Goal: Information Seeking & Learning: Learn about a topic

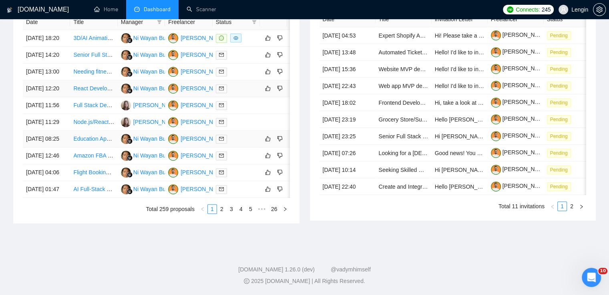
scroll to position [385, 0]
click at [222, 214] on link "2" at bounding box center [221, 209] width 9 height 9
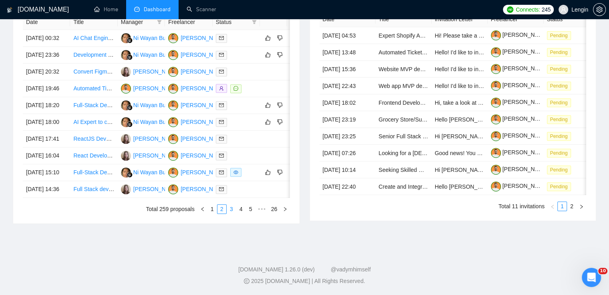
click at [232, 214] on link "3" at bounding box center [231, 209] width 9 height 9
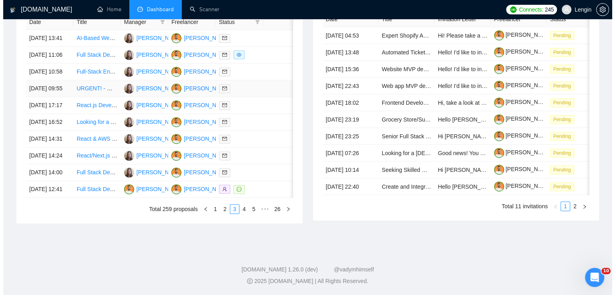
scroll to position [357, 0]
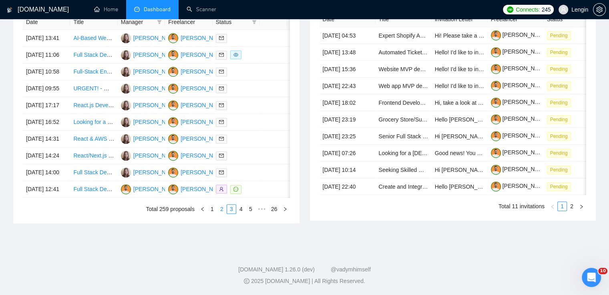
click at [221, 214] on link "2" at bounding box center [221, 209] width 9 height 9
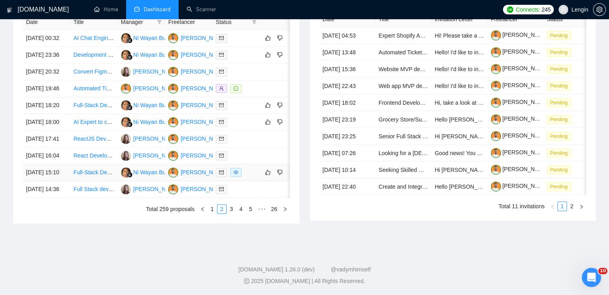
click at [96, 181] on td "Full-Stack Developer for Lesno - AI-Powered EdTech Platform (MVP)" at bounding box center [93, 172] width 47 height 17
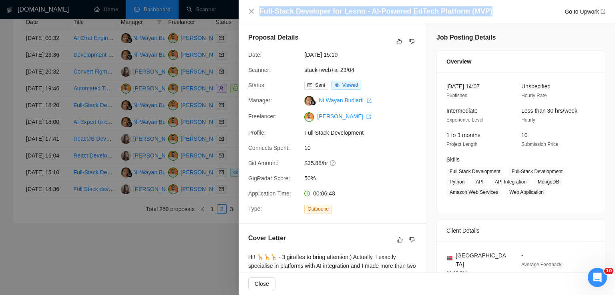
drag, startPoint x: 483, startPoint y: 14, endPoint x: 256, endPoint y: 14, distance: 227.7
click at [256, 14] on div "Full-Stack Developer for Lesno - AI-Powered EdTech Platform (MVP) Go to Upwork" at bounding box center [426, 11] width 357 height 10
copy h4 "Full-Stack Developer for Lesno - AI-Powered EdTech Platform (MVP)"
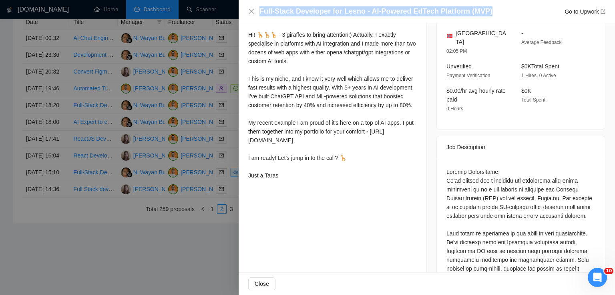
scroll to position [221, 0]
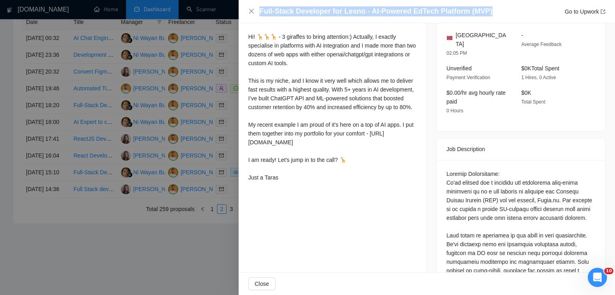
drag, startPoint x: 248, startPoint y: 39, endPoint x: 297, endPoint y: 201, distance: 169.8
click at [297, 185] on div "Hi! 🦒🦒🦒 - 3 giraffes to bring attention:) Actually, I exactly specialise in pla…" at bounding box center [332, 108] width 168 height 153
copy div "Hi! 🦒🦒🦒 - 3 giraffes to bring attention:) Actually, I exactly specialise in pla…"
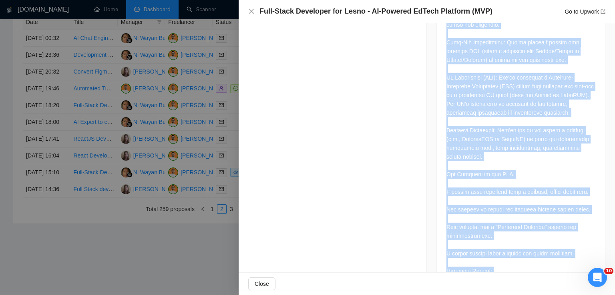
scroll to position [687, 0]
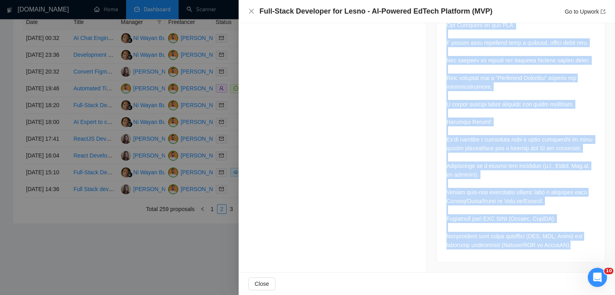
drag, startPoint x: 442, startPoint y: 66, endPoint x: 578, endPoint y: 246, distance: 225.4
copy div "Project Description: We're looking for a talented and passionate full-stack dev…"
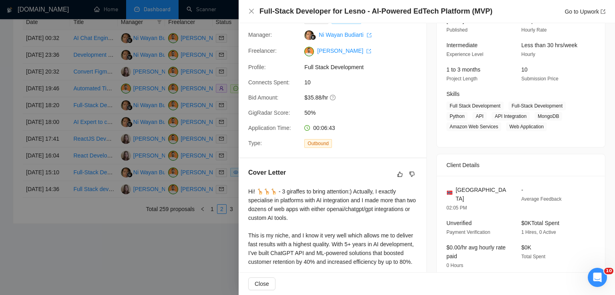
scroll to position [64, 0]
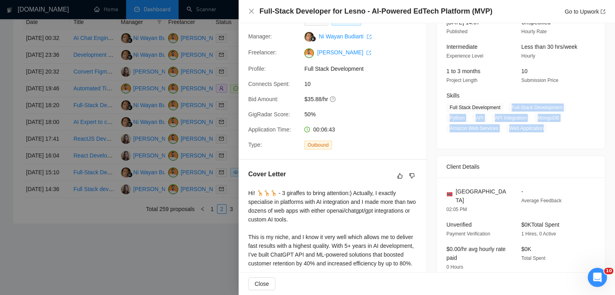
drag, startPoint x: 539, startPoint y: 129, endPoint x: 507, endPoint y: 106, distance: 40.2
click at [507, 106] on span "Full Stack Development Full-Stack Development Python API API Integration MongoD…" at bounding box center [514, 118] width 137 height 30
copy span "Full-Stack Development Python API API Integration MongoDB Amazon Web Services W…"
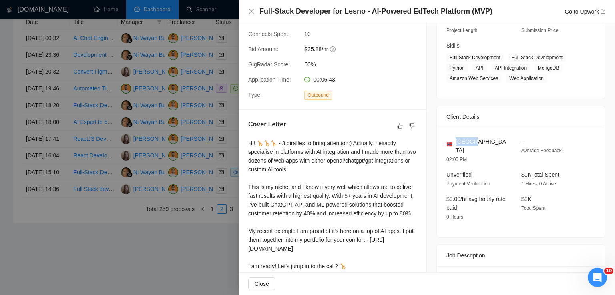
drag, startPoint x: 472, startPoint y: 143, endPoint x: 452, endPoint y: 142, distance: 20.5
click at [452, 142] on div "[GEOGRAPHIC_DATA]" at bounding box center [477, 146] width 62 height 18
copy span "[GEOGRAPHIC_DATA]"
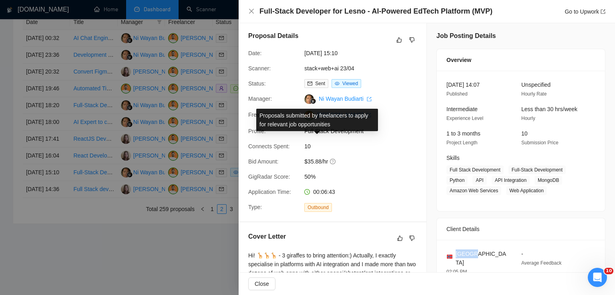
scroll to position [0, 0]
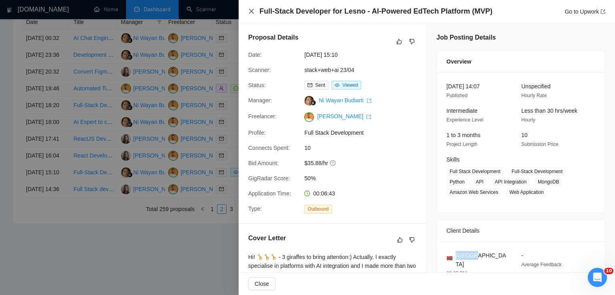
click at [251, 9] on icon "close" at bounding box center [251, 11] width 6 height 6
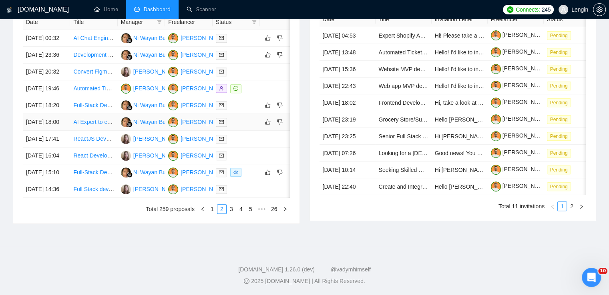
click at [89, 131] on td "AI Expert to create an online estimating tool" at bounding box center [93, 122] width 47 height 17
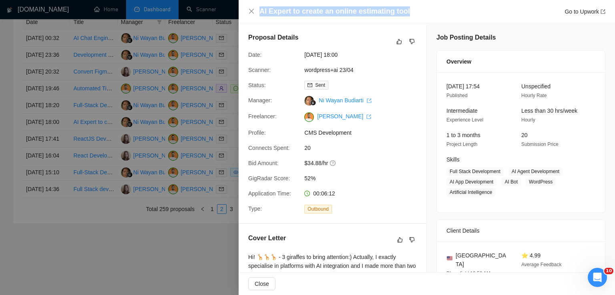
drag, startPoint x: 407, startPoint y: 11, endPoint x: 261, endPoint y: 12, distance: 146.1
click at [261, 12] on div "AI Expert to create an online estimating tool Go to Upwork" at bounding box center [432, 11] width 346 height 10
copy h4 "AI Expert to create an online estimating tool"
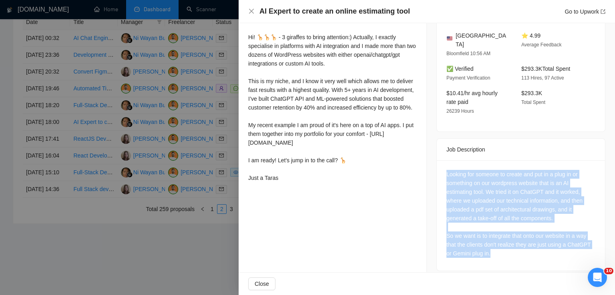
drag, startPoint x: 498, startPoint y: 249, endPoint x: 440, endPoint y: 166, distance: 101.2
click at [440, 166] on div "Looking for someone to create and put in a plug in or something on our wordpres…" at bounding box center [521, 215] width 168 height 110
copy div "Looking for someone to create and put in a plug in or something on our wordpres…"
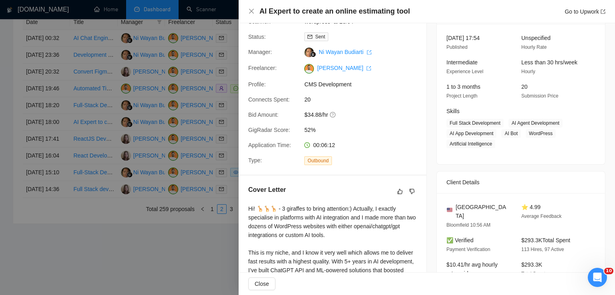
scroll to position [44, 0]
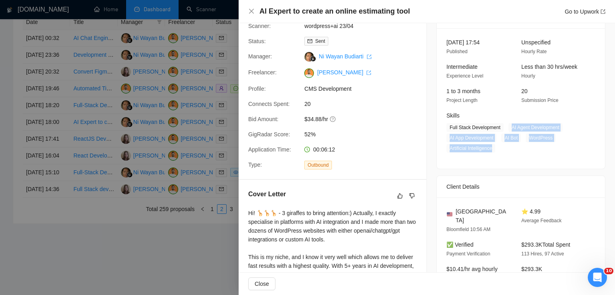
drag, startPoint x: 507, startPoint y: 128, endPoint x: 495, endPoint y: 146, distance: 21.6
click at [495, 146] on span "Full Stack Development AI Agent Development AI App Development AI Bot WordPress…" at bounding box center [514, 138] width 137 height 30
copy span "AI Agent Development AI App Development AI Bot WordPress Artificial Intelligence"
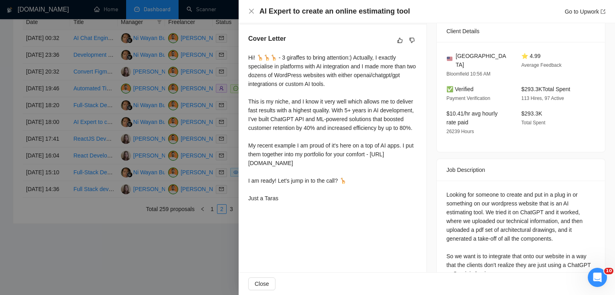
scroll to position [200, 0]
drag, startPoint x: 283, startPoint y: 213, endPoint x: 240, endPoint y: 58, distance: 161.1
click at [240, 58] on div "Cover Letter Hi! 🦒🦒🦒 - 3 giraffes to bring attention:) Actually, I exactly spec…" at bounding box center [333, 119] width 188 height 191
copy div "Hi! 🦒🦒🦒 - 3 giraffes to bring attention:) Actually, I exactly specialise in pla…"
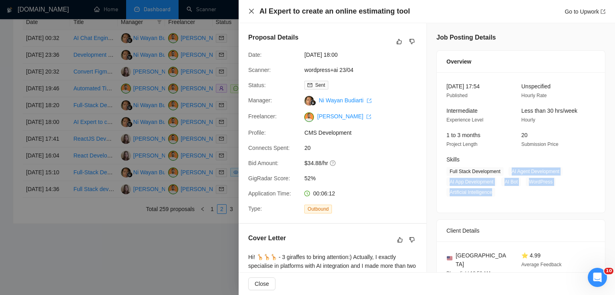
click at [251, 14] on icon "close" at bounding box center [251, 11] width 6 height 6
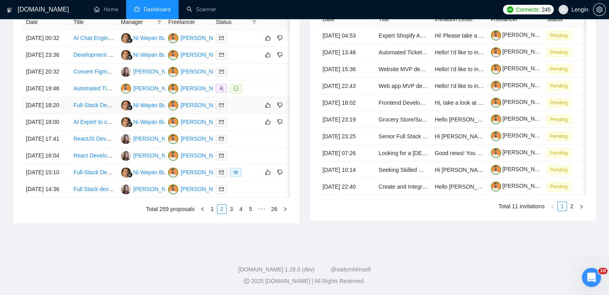
click at [92, 114] on td "Full-Stack Developer for Financial Dashboard" at bounding box center [93, 105] width 47 height 17
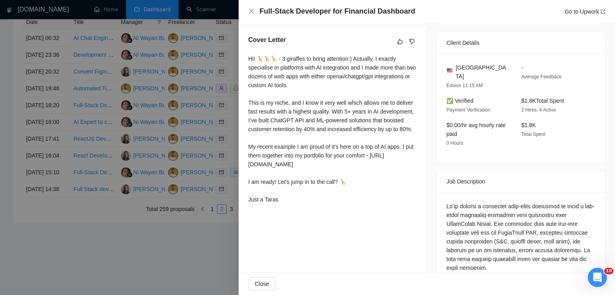
scroll to position [200, 0]
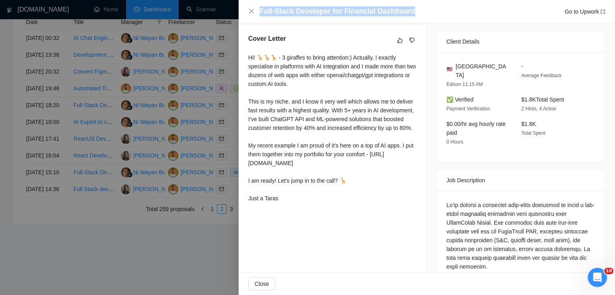
drag, startPoint x: 411, startPoint y: 8, endPoint x: 256, endPoint y: 8, distance: 155.3
click at [256, 8] on div "Full-Stack Developer for Financial Dashboard Go to Upwork" at bounding box center [426, 11] width 357 height 10
copy h4 "Full-Stack Developer for Financial Dashboard"
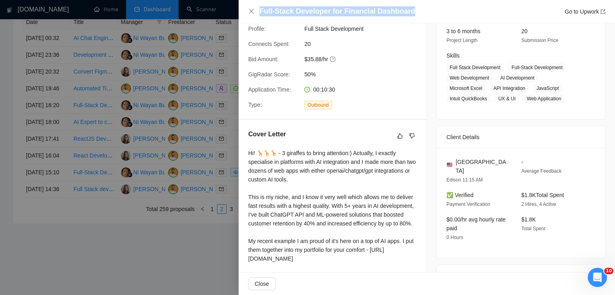
scroll to position [98, 0]
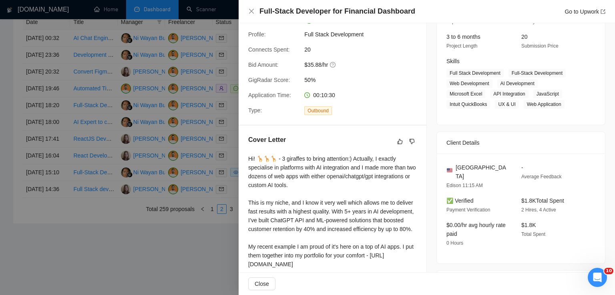
click at [508, 72] on span "Full-Stack Development" at bounding box center [536, 73] width 57 height 9
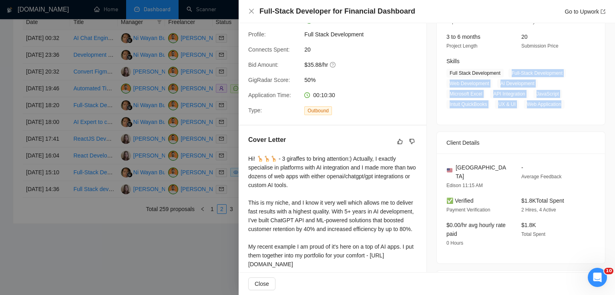
drag, startPoint x: 507, startPoint y: 72, endPoint x: 567, endPoint y: 110, distance: 71.4
click at [567, 110] on div "[DATE] 18:10 Published Unspecified Hourly Rate Expert Experience Level Less tha…" at bounding box center [521, 49] width 168 height 151
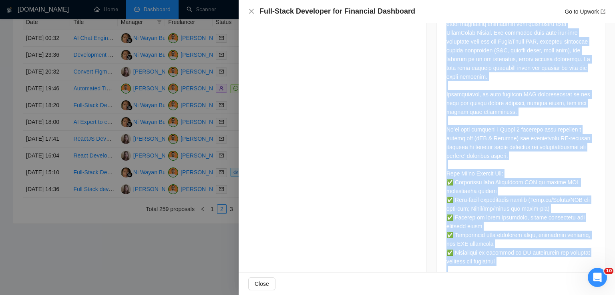
scroll to position [503, 0]
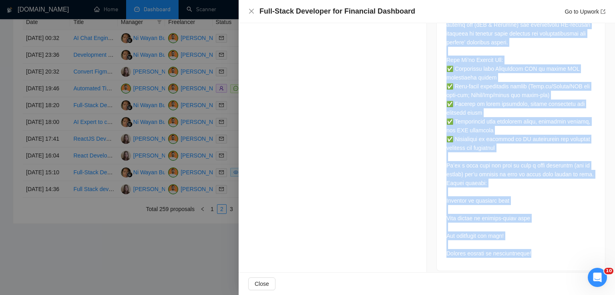
drag, startPoint x: 444, startPoint y: 61, endPoint x: 547, endPoint y: 248, distance: 213.7
click at [547, 248] on div at bounding box center [520, 77] width 149 height 361
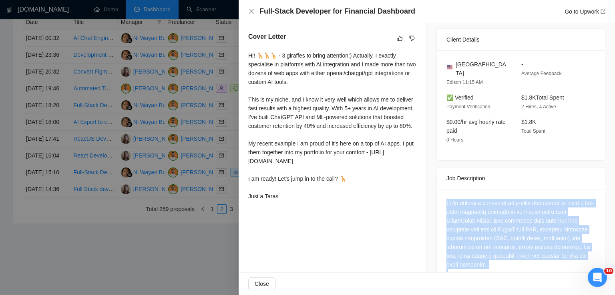
scroll to position [203, 0]
drag, startPoint x: 245, startPoint y: 53, endPoint x: 284, endPoint y: 211, distance: 162.3
click at [284, 211] on div "Cover Letter Hi! 🦒🦒🦒 - 3 giraffes to bring attention:) Actually, I exactly spec…" at bounding box center [333, 116] width 188 height 191
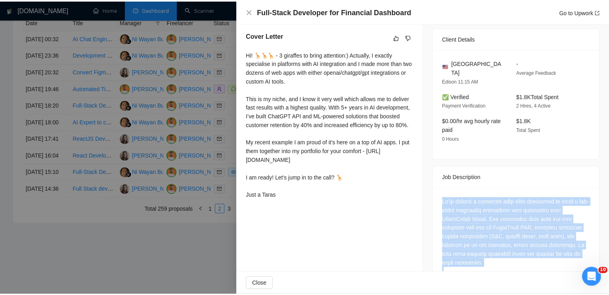
scroll to position [0, 0]
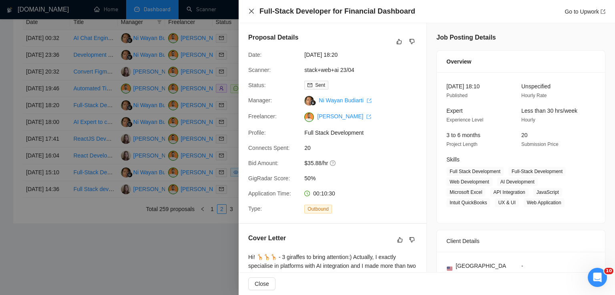
click at [253, 11] on icon "close" at bounding box center [251, 11] width 6 height 6
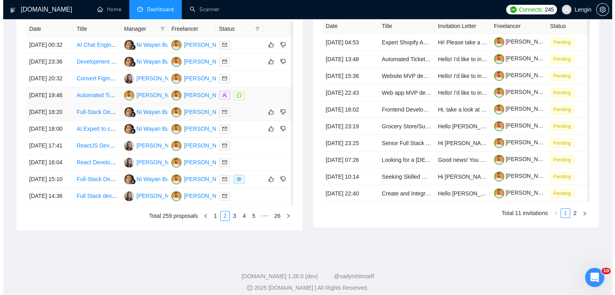
scroll to position [331, 0]
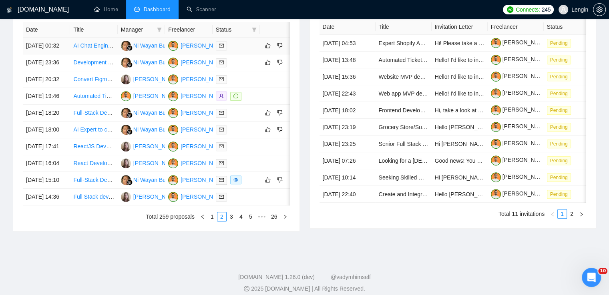
click at [106, 54] on td "AI Chat Engine App Development in Native React" at bounding box center [93, 46] width 47 height 17
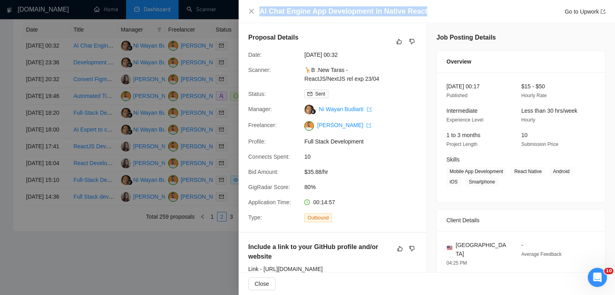
drag, startPoint x: 425, startPoint y: 12, endPoint x: 258, endPoint y: 13, distance: 166.9
click at [258, 13] on div "AI Chat Engine App Development in Native React Go to Upwork" at bounding box center [426, 11] width 357 height 10
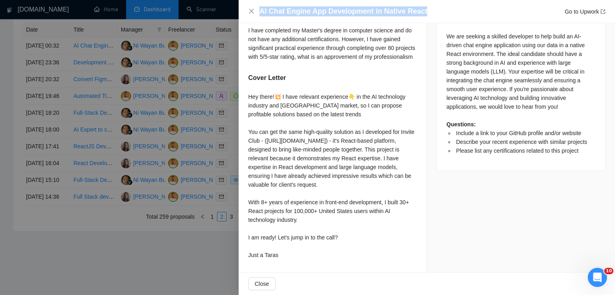
scroll to position [383, 0]
drag, startPoint x: 249, startPoint y: 77, endPoint x: 295, endPoint y: 261, distance: 189.6
click at [295, 261] on div "Hey there!💥 I have relevant experience👇 in the AI technology industry and [GEOG…" at bounding box center [332, 177] width 168 height 170
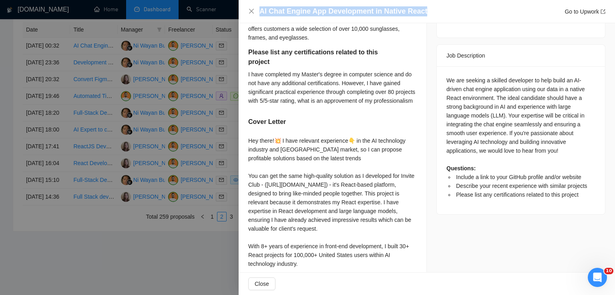
scroll to position [303, 0]
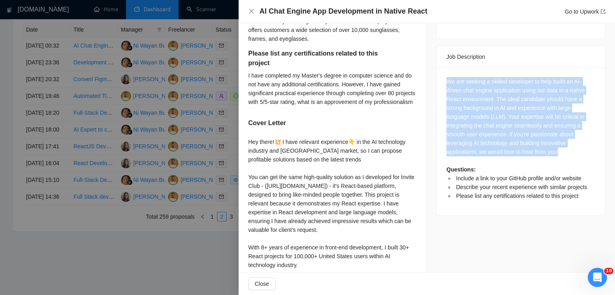
drag, startPoint x: 562, startPoint y: 146, endPoint x: 444, endPoint y: 69, distance: 140.9
click at [446, 77] on div "We are seeking a skilled developer to help build an AI-driven chat engine appli…" at bounding box center [520, 138] width 149 height 123
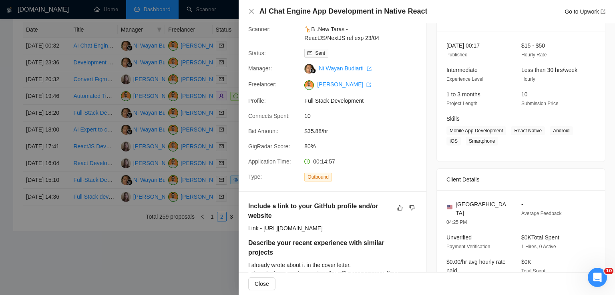
scroll to position [32, 0]
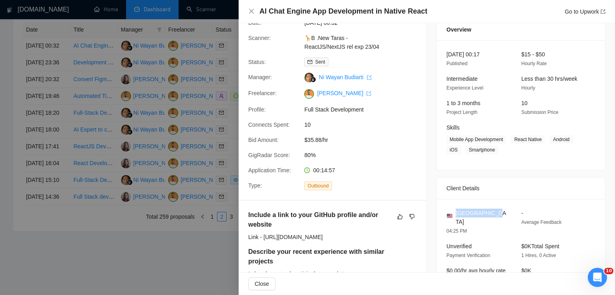
drag, startPoint x: 490, startPoint y: 214, endPoint x: 453, endPoint y: 215, distance: 36.4
click at [453, 215] on div "[GEOGRAPHIC_DATA]" at bounding box center [477, 218] width 62 height 18
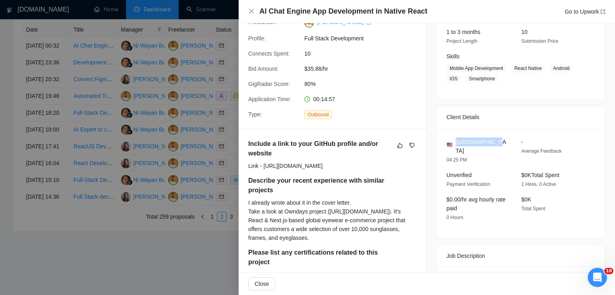
scroll to position [112, 0]
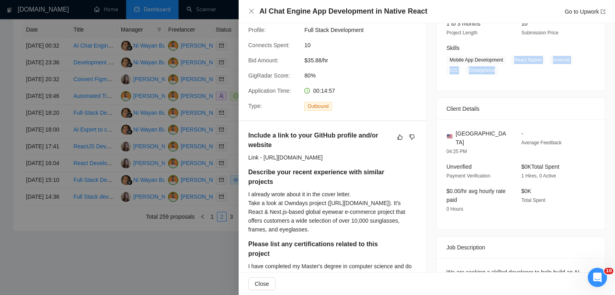
drag, startPoint x: 511, startPoint y: 61, endPoint x: 495, endPoint y: 72, distance: 20.2
click at [495, 72] on span "Mobile App Development React Native Android iOS Smartphone" at bounding box center [514, 65] width 137 height 19
drag, startPoint x: 502, startPoint y: 60, endPoint x: 447, endPoint y: 59, distance: 55.2
click at [447, 59] on span "Mobile App Development" at bounding box center [476, 60] width 60 height 9
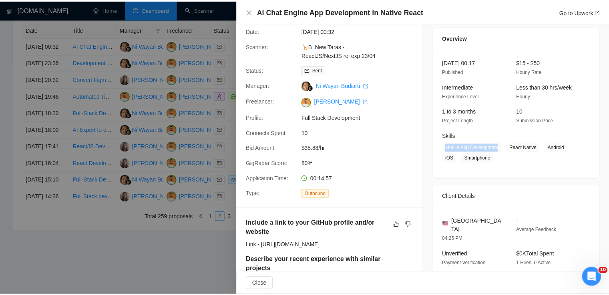
scroll to position [0, 0]
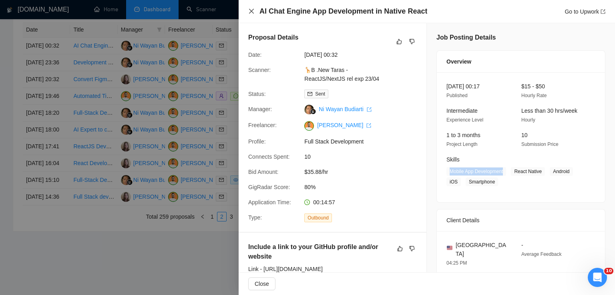
click at [250, 14] on icon "close" at bounding box center [251, 11] width 6 height 6
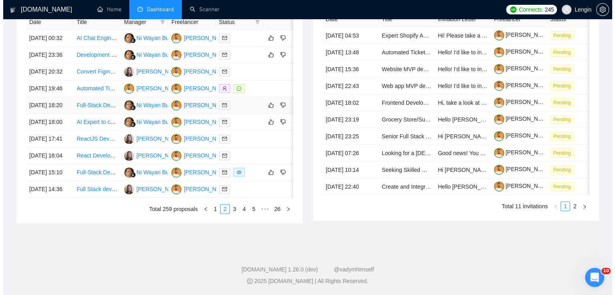
scroll to position [379, 0]
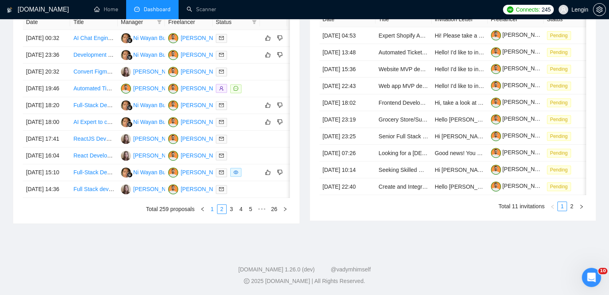
click at [212, 214] on link "1" at bounding box center [212, 209] width 9 height 9
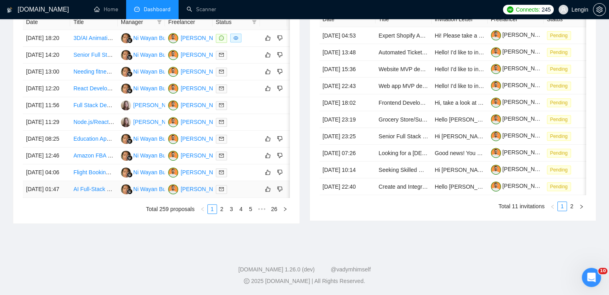
click at [98, 198] on td "AI Full-Stack Engineer for Financial Data Integration" at bounding box center [93, 189] width 47 height 17
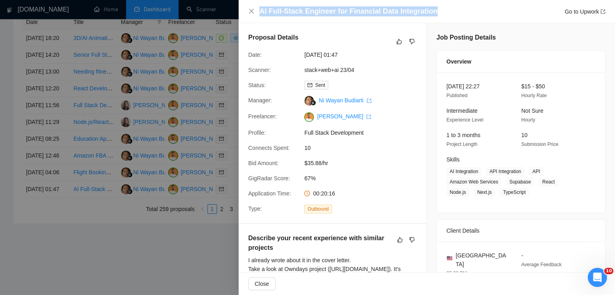
drag, startPoint x: 434, startPoint y: 13, endPoint x: 259, endPoint y: 7, distance: 175.4
click at [259, 7] on div "AI Full-Stack Engineer for Financial Data Integration Go to Upwork" at bounding box center [426, 11] width 357 height 10
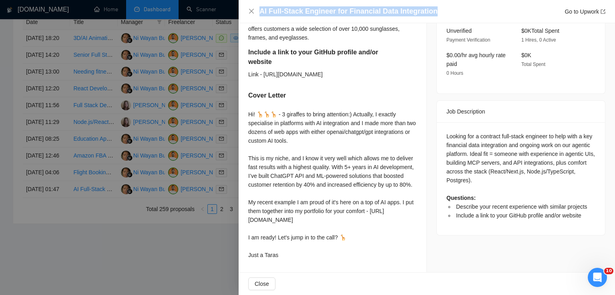
scroll to position [263, 0]
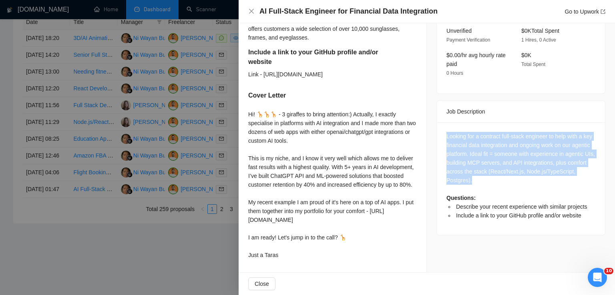
drag, startPoint x: 525, startPoint y: 168, endPoint x: 442, endPoint y: 126, distance: 93.2
click at [442, 126] on div "Looking for a contract full-stack engineer to help with a key financial data in…" at bounding box center [521, 178] width 168 height 113
drag, startPoint x: 278, startPoint y: 260, endPoint x: 244, endPoint y: 98, distance: 165.3
click at [244, 98] on div "Describe your recent experience with similar projects I already wrote about it …" at bounding box center [333, 119] width 188 height 307
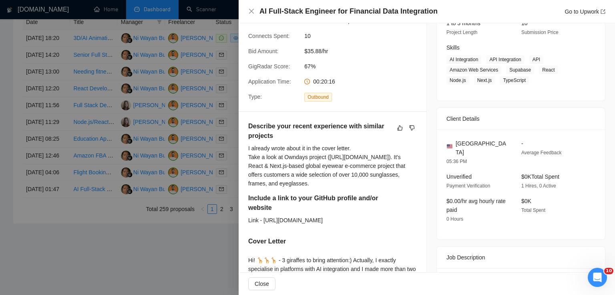
scroll to position [114, 0]
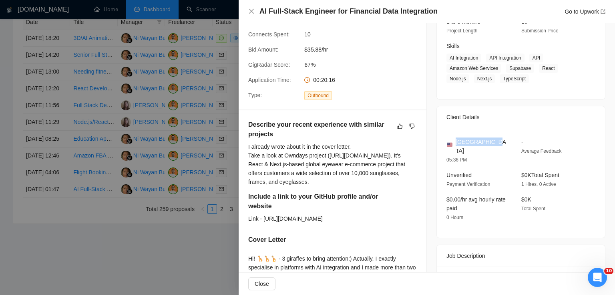
drag, startPoint x: 496, startPoint y: 142, endPoint x: 453, endPoint y: 139, distance: 43.4
click at [453, 139] on div "[GEOGRAPHIC_DATA]" at bounding box center [477, 147] width 62 height 18
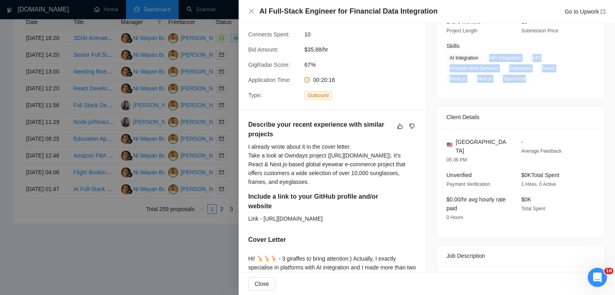
drag, startPoint x: 487, startPoint y: 58, endPoint x: 522, endPoint y: 80, distance: 41.6
click at [522, 80] on span "AI Integration API Integration API Amazon Web Services Supabase React Node.js N…" at bounding box center [514, 69] width 137 height 30
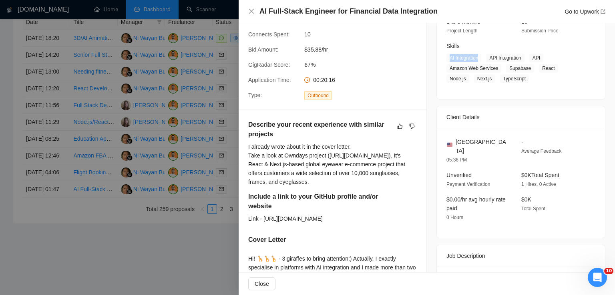
drag, startPoint x: 477, startPoint y: 62, endPoint x: 446, endPoint y: 60, distance: 30.9
click at [446, 60] on span "AI Integration" at bounding box center [463, 58] width 35 height 9
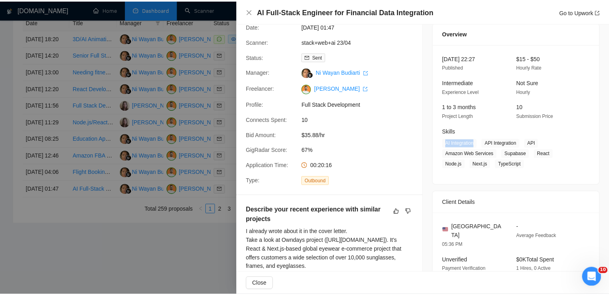
scroll to position [27, 0]
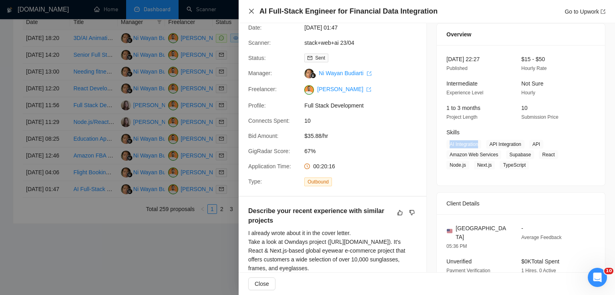
click at [250, 11] on icon "close" at bounding box center [251, 11] width 6 height 6
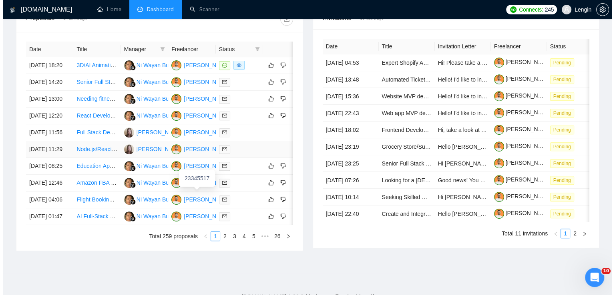
scroll to position [376, 0]
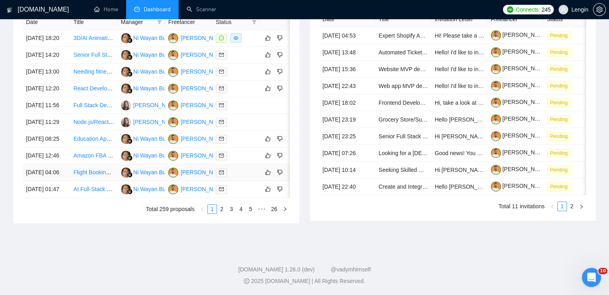
click at [83, 181] on td "Flight Booking Software Development" at bounding box center [93, 172] width 47 height 17
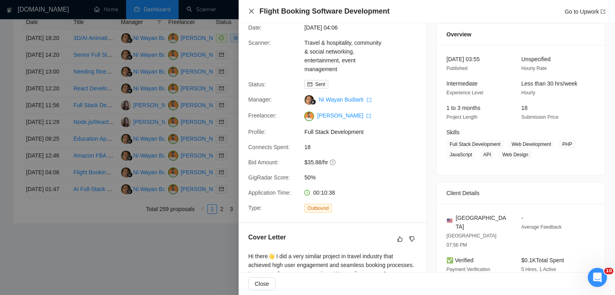
click at [253, 12] on icon "close" at bounding box center [251, 11] width 6 height 6
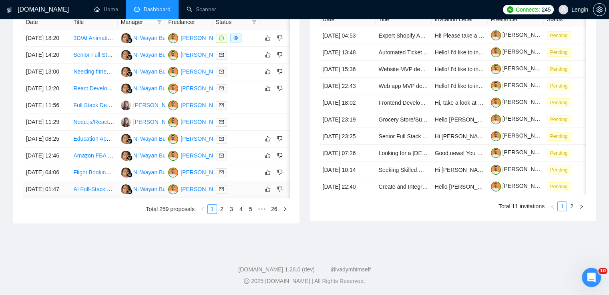
click at [102, 198] on td "AI Full-Stack Engineer for Financial Data Integration" at bounding box center [93, 189] width 47 height 17
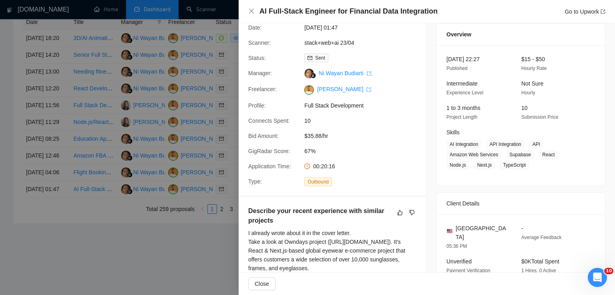
scroll to position [0, 0]
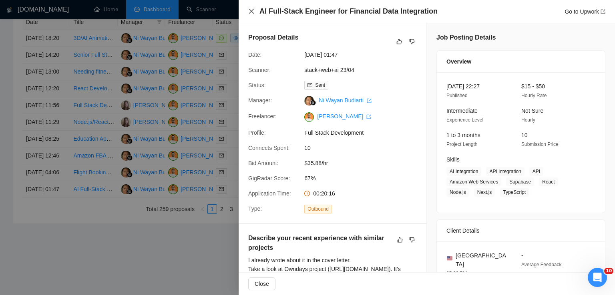
click at [250, 10] on icon "close" at bounding box center [251, 11] width 6 height 6
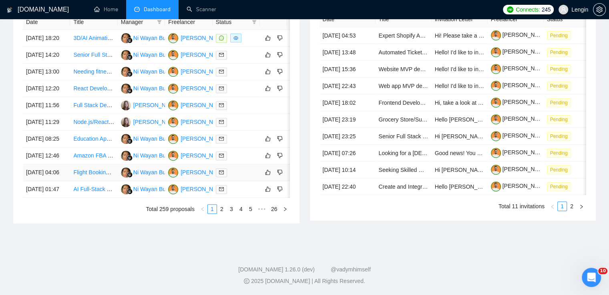
click at [93, 181] on td "Flight Booking Software Development" at bounding box center [93, 172] width 47 height 17
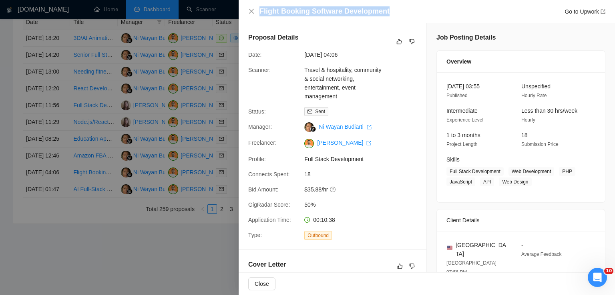
drag, startPoint x: 389, startPoint y: 13, endPoint x: 259, endPoint y: 15, distance: 129.3
click at [259, 15] on div "Flight Booking Software Development Go to Upwork" at bounding box center [432, 11] width 346 height 10
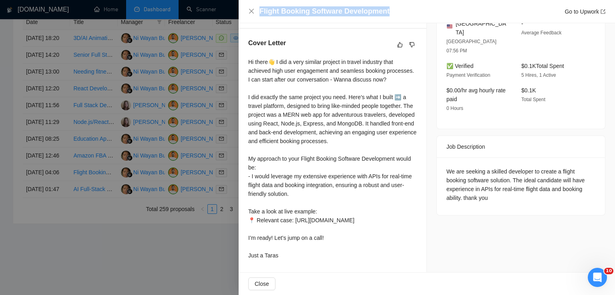
scroll to position [224, 0]
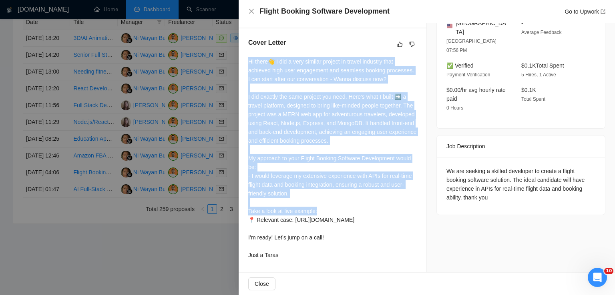
drag, startPoint x: 243, startPoint y: 57, endPoint x: 315, endPoint y: 213, distance: 171.7
click at [315, 213] on div "Cover Letter Hi there👋 I did a very similar project in travel industry that ach…" at bounding box center [333, 150] width 188 height 244
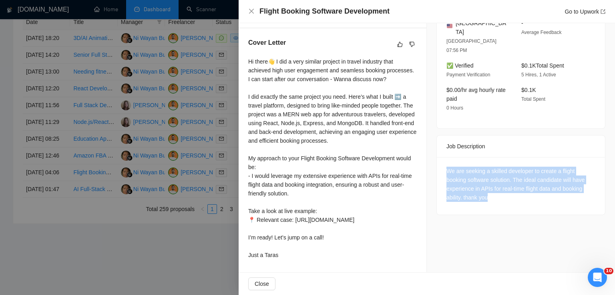
drag, startPoint x: 497, startPoint y: 182, endPoint x: 433, endPoint y: 150, distance: 71.2
click at [437, 157] on div "We are seeking a skilled developer to create a flight booking software solution…" at bounding box center [521, 186] width 168 height 58
drag, startPoint x: 246, startPoint y: 45, endPoint x: 291, endPoint y: 253, distance: 213.4
click at [291, 253] on div "Cover Letter Hi there👋 I did a very similar project in travel industry that ach…" at bounding box center [333, 150] width 188 height 244
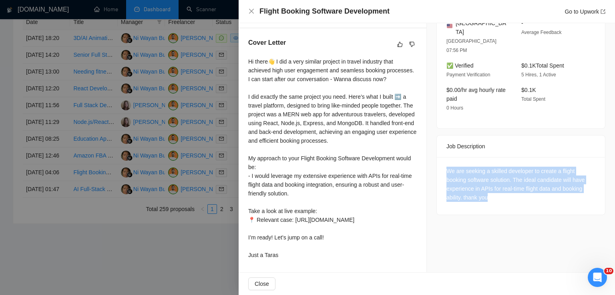
drag, startPoint x: 501, startPoint y: 165, endPoint x: 442, endPoint y: 138, distance: 64.8
click at [442, 157] on div "We are seeking a skilled developer to create a flight booking software solution…" at bounding box center [521, 186] width 168 height 58
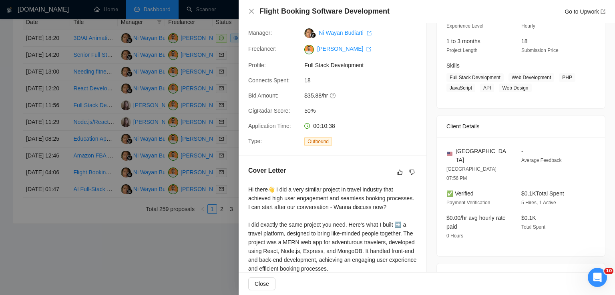
scroll to position [93, 0]
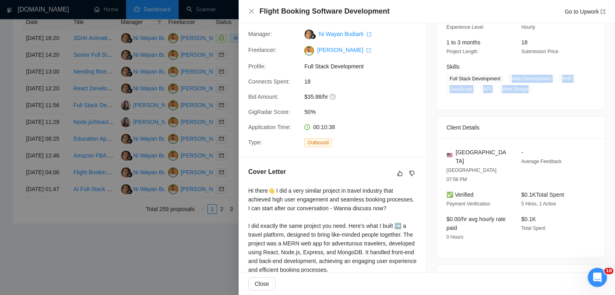
drag, startPoint x: 507, startPoint y: 78, endPoint x: 522, endPoint y: 88, distance: 17.5
click at [522, 88] on span "Full Stack Development Web Development PHP JavaScript API Web Design" at bounding box center [514, 83] width 137 height 19
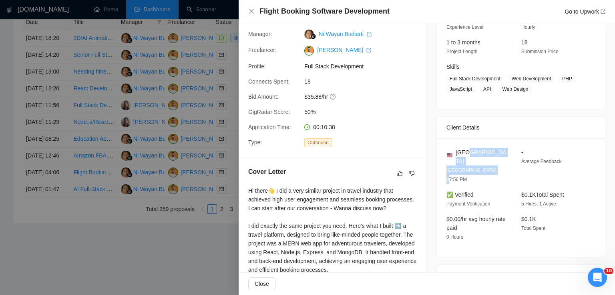
drag, startPoint x: 496, startPoint y: 157, endPoint x: 463, endPoint y: 154, distance: 33.4
click at [463, 154] on div "United States [GEOGRAPHIC_DATA] 07:56 PM" at bounding box center [477, 166] width 68 height 36
click at [463, 154] on span "[GEOGRAPHIC_DATA]" at bounding box center [481, 157] width 53 height 18
drag, startPoint x: 455, startPoint y: 153, endPoint x: 487, endPoint y: 154, distance: 32.0
click at [487, 154] on div "[GEOGRAPHIC_DATA]" at bounding box center [477, 157] width 62 height 18
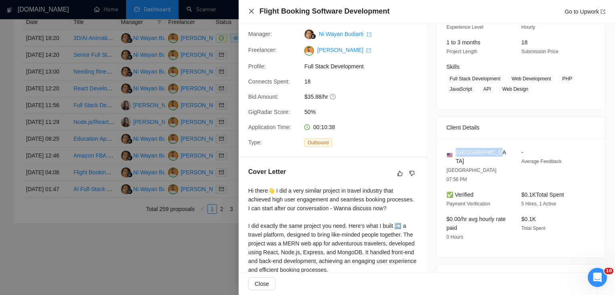
click at [249, 12] on icon "close" at bounding box center [251, 11] width 6 height 6
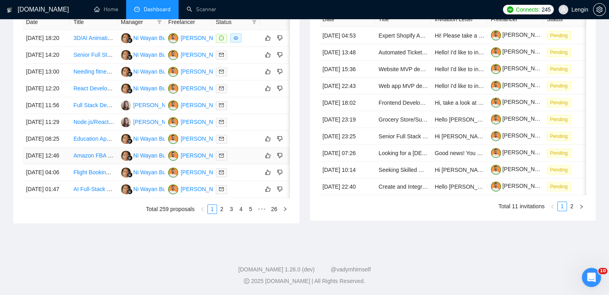
click at [104, 164] on td "Amazon FBA Prep Centre - Ticketing System Development on click up" at bounding box center [93, 156] width 47 height 17
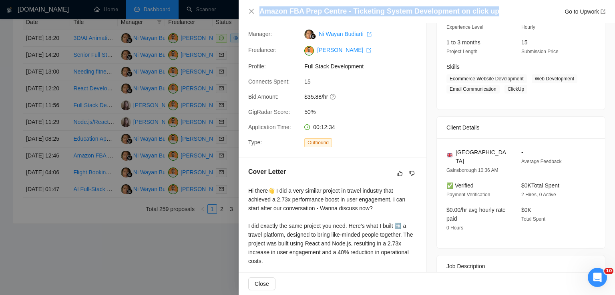
drag, startPoint x: 489, startPoint y: 12, endPoint x: 256, endPoint y: 12, distance: 233.3
click at [256, 12] on div "Amazon FBA Prep Centre - Ticketing System Development on click up Go to Upwork" at bounding box center [426, 11] width 357 height 10
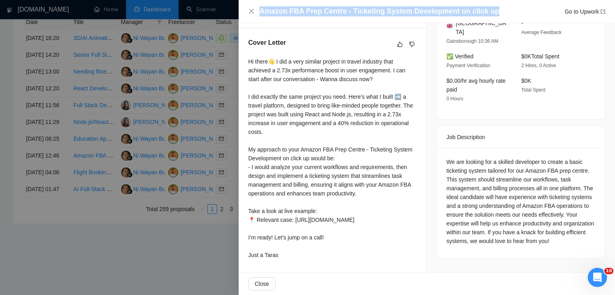
scroll to position [240, 0]
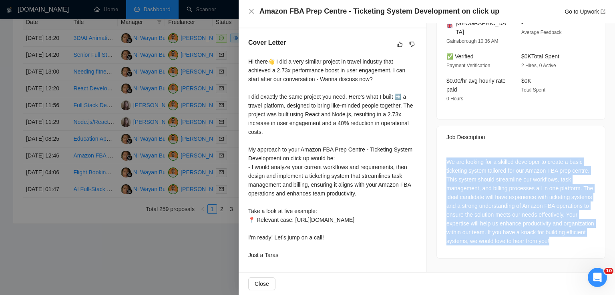
drag, startPoint x: 590, startPoint y: 216, endPoint x: 439, endPoint y: 134, distance: 170.7
click at [439, 148] on div "We are looking for a skilled developer to create a basic ticketing system tailo…" at bounding box center [521, 203] width 168 height 110
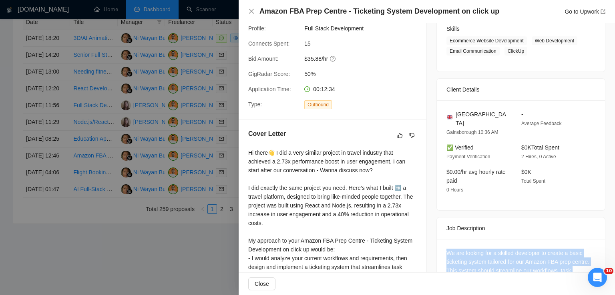
scroll to position [130, 0]
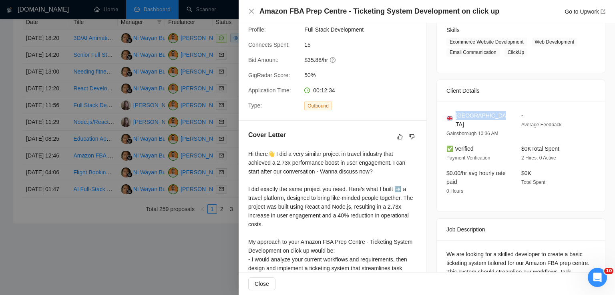
drag, startPoint x: 501, startPoint y: 112, endPoint x: 454, endPoint y: 113, distance: 46.4
click at [454, 113] on div "[GEOGRAPHIC_DATA]" at bounding box center [477, 120] width 62 height 18
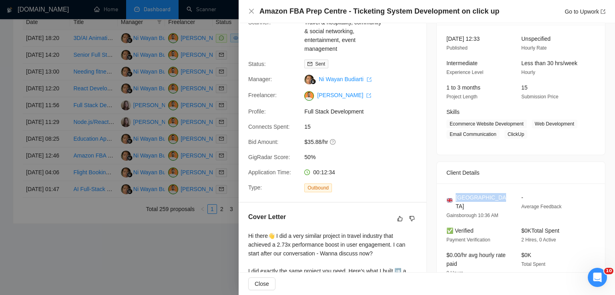
scroll to position [42, 0]
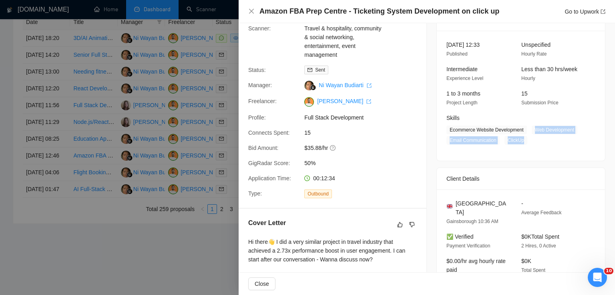
drag, startPoint x: 521, startPoint y: 140, endPoint x: 530, endPoint y: 128, distance: 14.9
click at [530, 128] on span "Ecommerce Website Development Web Development Email Communication ClickUp" at bounding box center [514, 135] width 137 height 19
drag, startPoint x: 522, startPoint y: 131, endPoint x: 443, endPoint y: 130, distance: 78.9
click at [446, 130] on span "Ecommerce Website Development Web Development Email Communication ClickUp" at bounding box center [514, 135] width 137 height 19
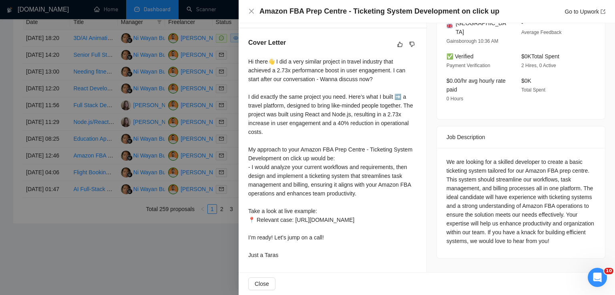
scroll to position [240, 0]
drag, startPoint x: 248, startPoint y: 45, endPoint x: 294, endPoint y: 260, distance: 219.4
click at [294, 260] on div "Hi there👋 I did a very similar project in travel industry that achieved a 2.73x…" at bounding box center [332, 160] width 168 height 206
click at [248, 12] on icon "close" at bounding box center [251, 11] width 6 height 6
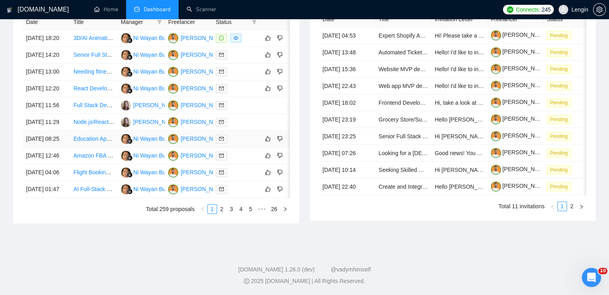
click at [90, 148] on td "Education App Development Using PHP/Laravel and React" at bounding box center [93, 139] width 47 height 17
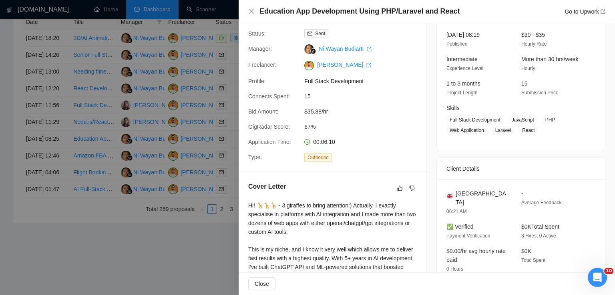
scroll to position [0, 0]
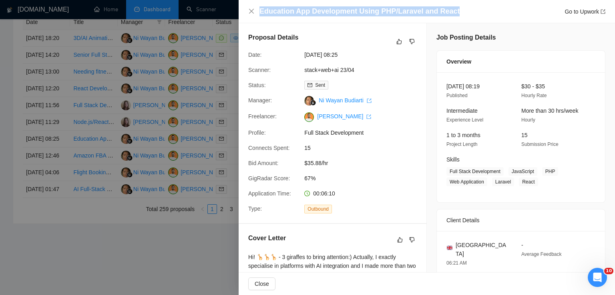
drag, startPoint x: 453, startPoint y: 12, endPoint x: 259, endPoint y: 12, distance: 193.7
click at [259, 12] on div "Education App Development Using PHP/Laravel and React Go to Upwork" at bounding box center [432, 11] width 346 height 10
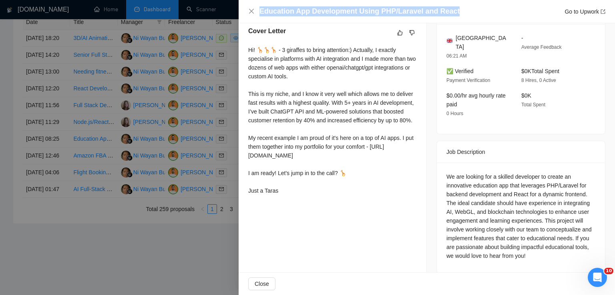
scroll to position [210, 0]
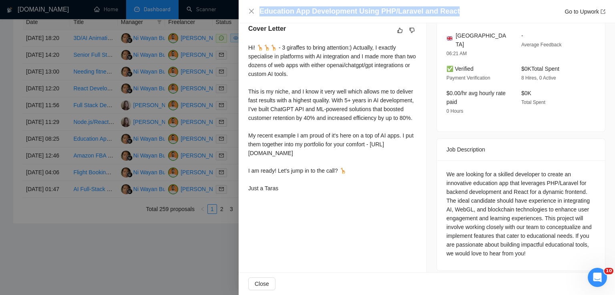
drag, startPoint x: 248, startPoint y: 50, endPoint x: 286, endPoint y: 207, distance: 161.8
click at [286, 193] on div "Hi! 🦒🦒🦒 - 3 giraffes to bring attention:) Actually, I exactly specialise in pla…" at bounding box center [332, 118] width 168 height 150
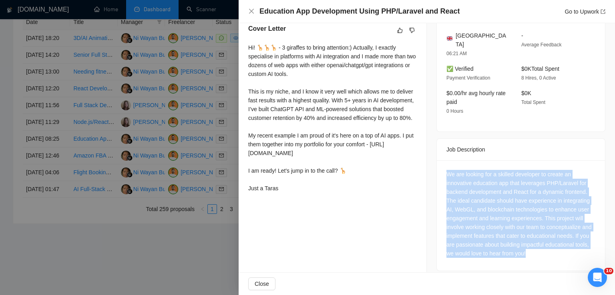
drag, startPoint x: 544, startPoint y: 249, endPoint x: 444, endPoint y: 166, distance: 130.0
click at [446, 170] on div "We are looking for a skilled developer to create an innovative education app th…" at bounding box center [520, 214] width 149 height 88
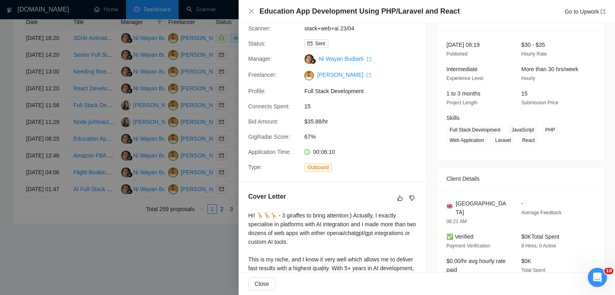
scroll to position [42, 0]
drag, startPoint x: 531, startPoint y: 142, endPoint x: 506, endPoint y: 129, distance: 27.7
click at [506, 129] on span "Full Stack Development JavaScript PHP Web Application Laravel React" at bounding box center [514, 135] width 137 height 19
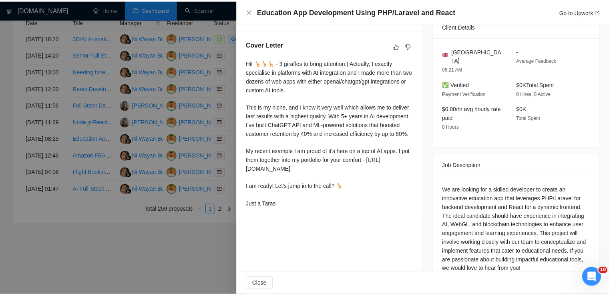
scroll to position [53, 0]
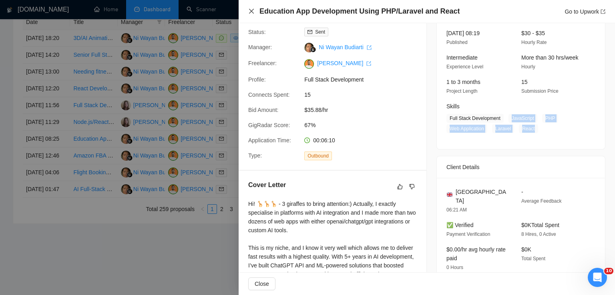
click at [252, 12] on icon "close" at bounding box center [251, 11] width 6 height 6
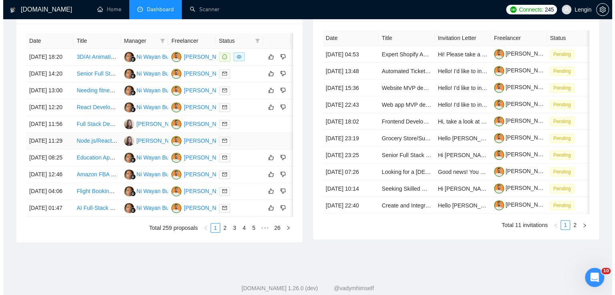
scroll to position [318, 0]
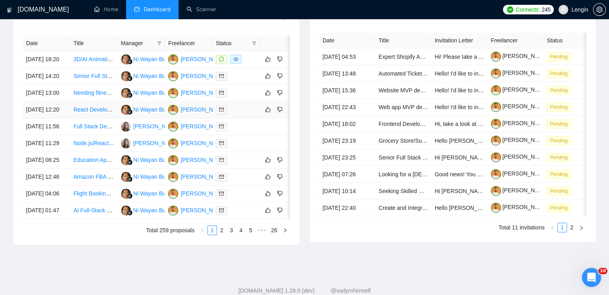
click at [90, 118] on td "React Developer Needed for CS2 Stats Site Development" at bounding box center [93, 110] width 47 height 17
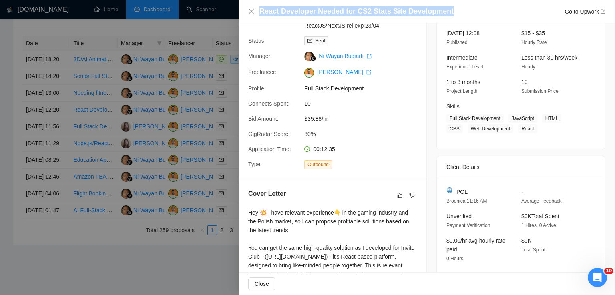
drag, startPoint x: 448, startPoint y: 13, endPoint x: 257, endPoint y: 8, distance: 191.8
click at [257, 8] on div "React Developer Needed for CS2 Stats Site Development Go to Upwork" at bounding box center [426, 11] width 357 height 10
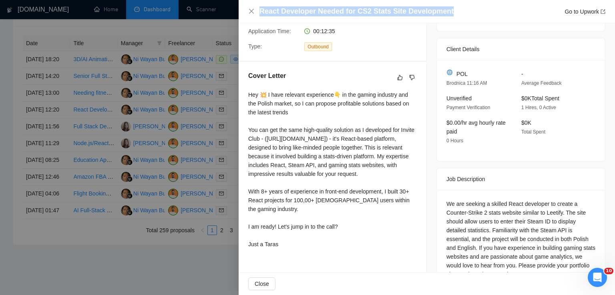
scroll to position [201, 0]
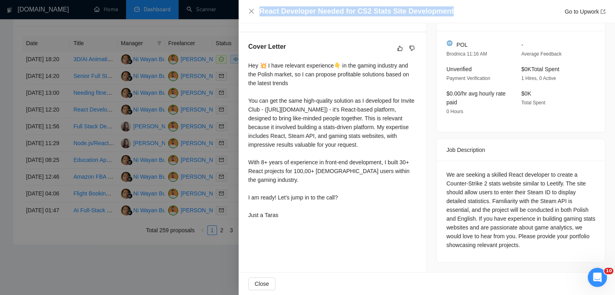
drag, startPoint x: 247, startPoint y: 66, endPoint x: 289, endPoint y: 222, distance: 161.6
click at [289, 222] on div "Cover Letter Hey 💥 I have relevant experience👇 in the gaming industry and the P…" at bounding box center [333, 132] width 188 height 200
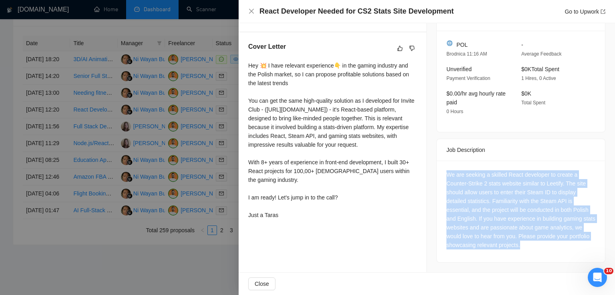
drag, startPoint x: 543, startPoint y: 243, endPoint x: 443, endPoint y: 172, distance: 121.9
click at [446, 172] on div "We are seeking a skilled React developer to create a Counter-Strike 2 stats web…" at bounding box center [520, 209] width 149 height 79
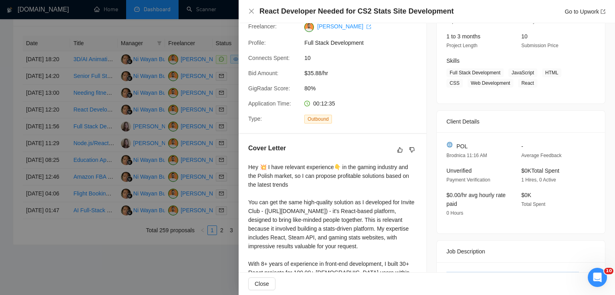
scroll to position [104, 0]
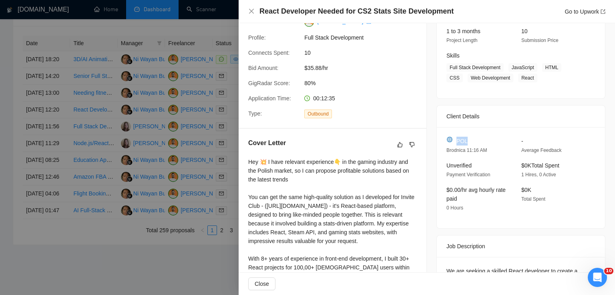
drag, startPoint x: 467, startPoint y: 141, endPoint x: 453, endPoint y: 142, distance: 14.8
click at [453, 142] on div "POL" at bounding box center [477, 141] width 62 height 9
drag, startPoint x: 511, startPoint y: 79, endPoint x: 506, endPoint y: 70, distance: 10.6
click at [506, 70] on span "Full Stack Development JavaScript HTML CSS Web Development React" at bounding box center [514, 72] width 137 height 19
click at [253, 12] on icon "close" at bounding box center [251, 11] width 6 height 6
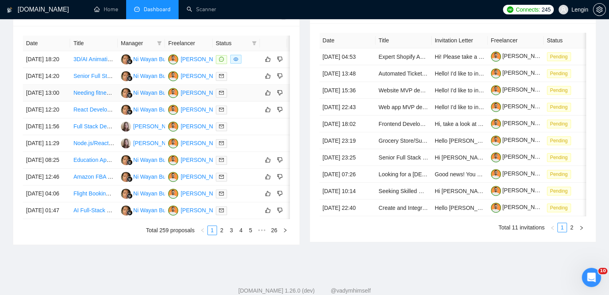
click at [109, 102] on td "Needing fitness class booking app. You might be what I’m looking for!" at bounding box center [93, 93] width 47 height 17
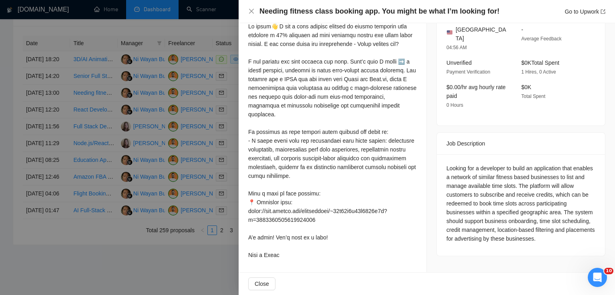
scroll to position [0, 0]
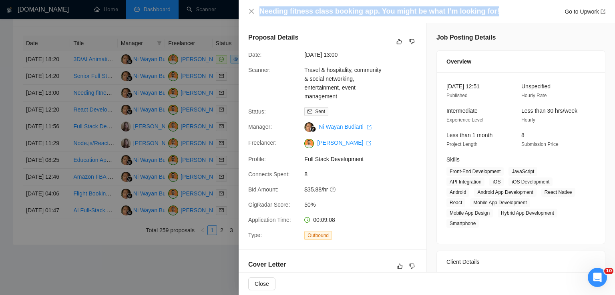
drag, startPoint x: 491, startPoint y: 9, endPoint x: 256, endPoint y: 14, distance: 235.4
click at [256, 14] on div "Needing fitness class booking app. You might be what I’m looking for! Go to Upw…" at bounding box center [426, 11] width 357 height 10
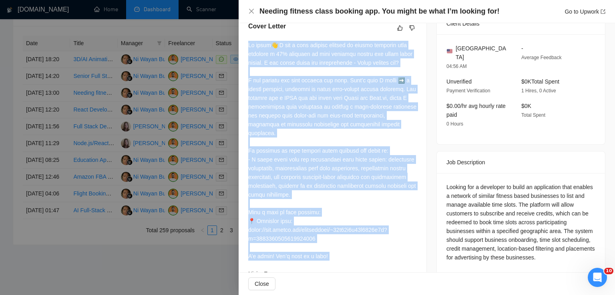
scroll to position [258, 0]
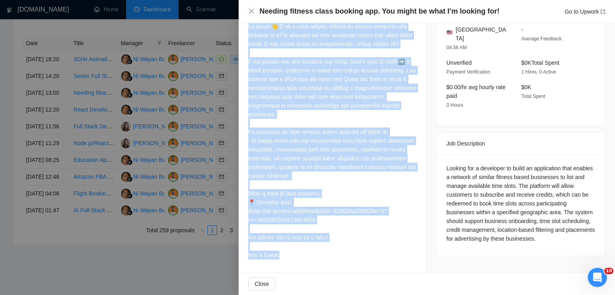
drag, startPoint x: 248, startPoint y: 46, endPoint x: 290, endPoint y: 253, distance: 211.1
click at [290, 253] on div at bounding box center [332, 141] width 168 height 238
